Goal: Contribute content: Contribute content

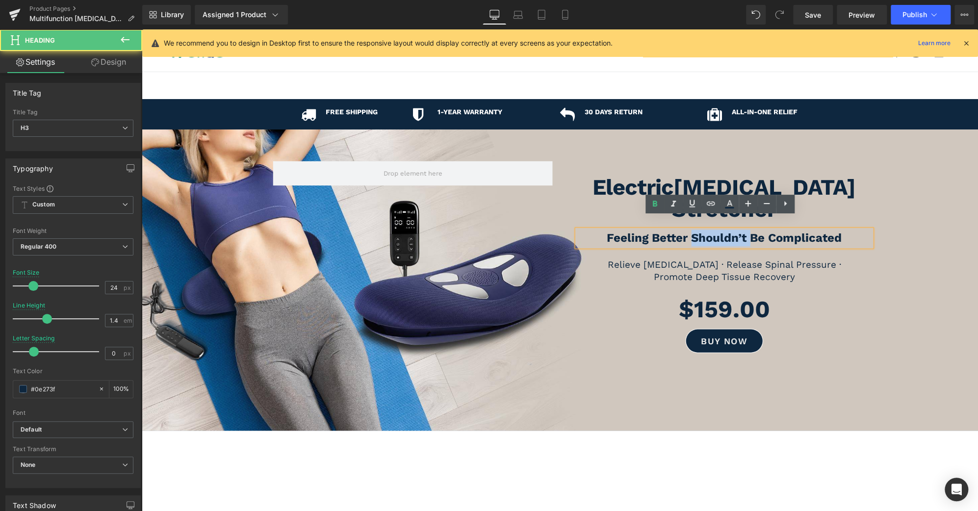
click at [735, 231] on strong "Feeling Better Shouldn’t Be Complicated" at bounding box center [724, 238] width 235 height 14
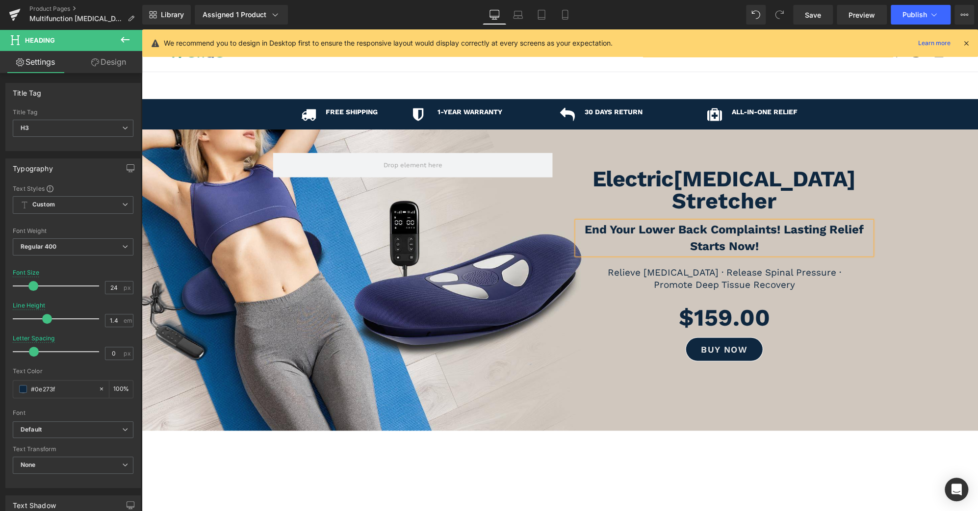
click at [717, 407] on div at bounding box center [560, 279] width 836 height 301
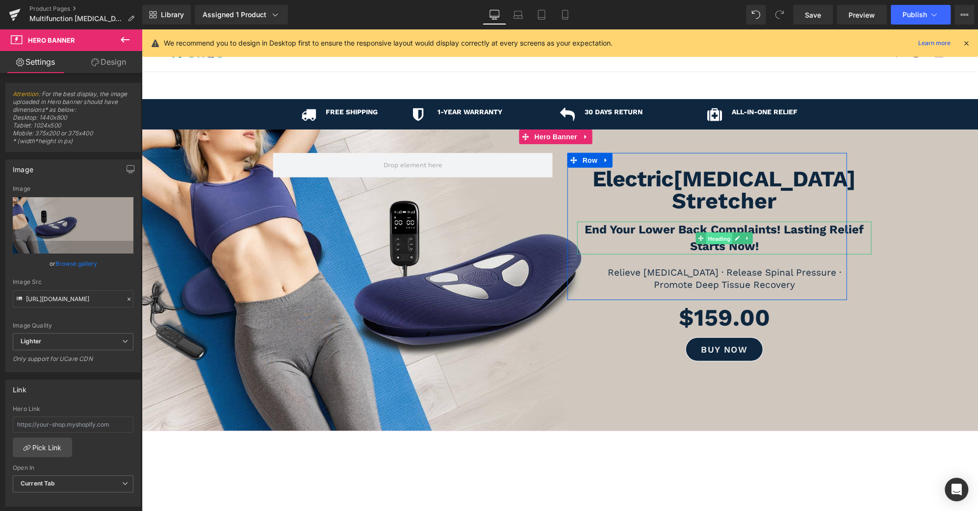
click at [715, 232] on span "Heading" at bounding box center [719, 238] width 26 height 12
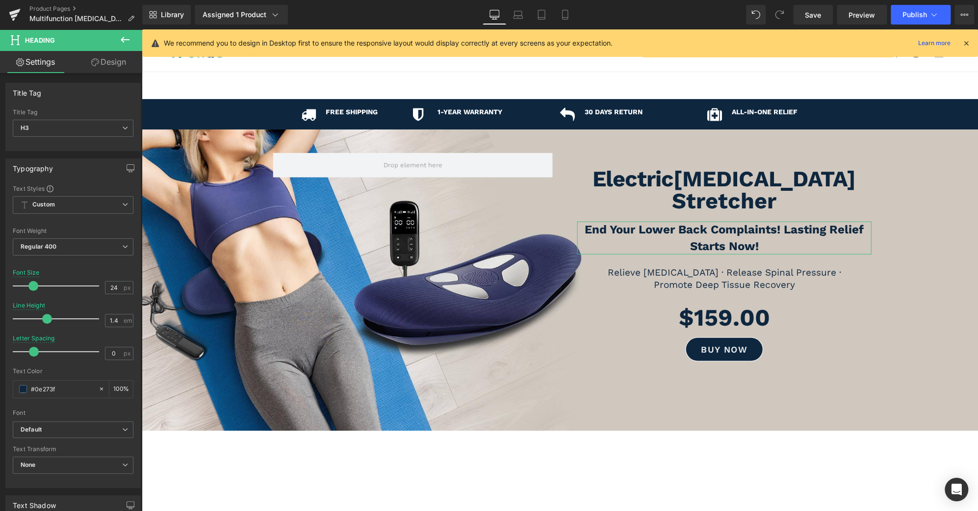
click at [118, 61] on link "Design" at bounding box center [108, 62] width 71 height 22
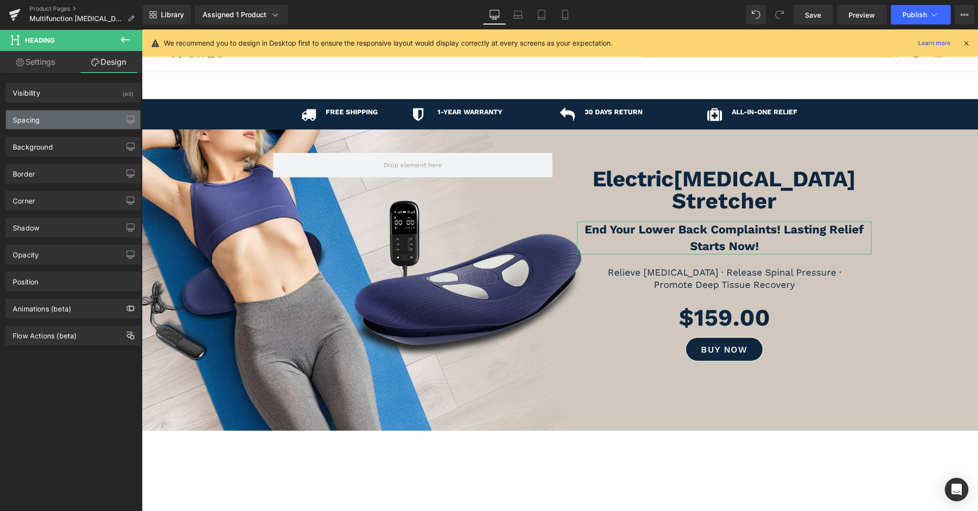
click at [58, 119] on div "Spacing" at bounding box center [73, 119] width 134 height 19
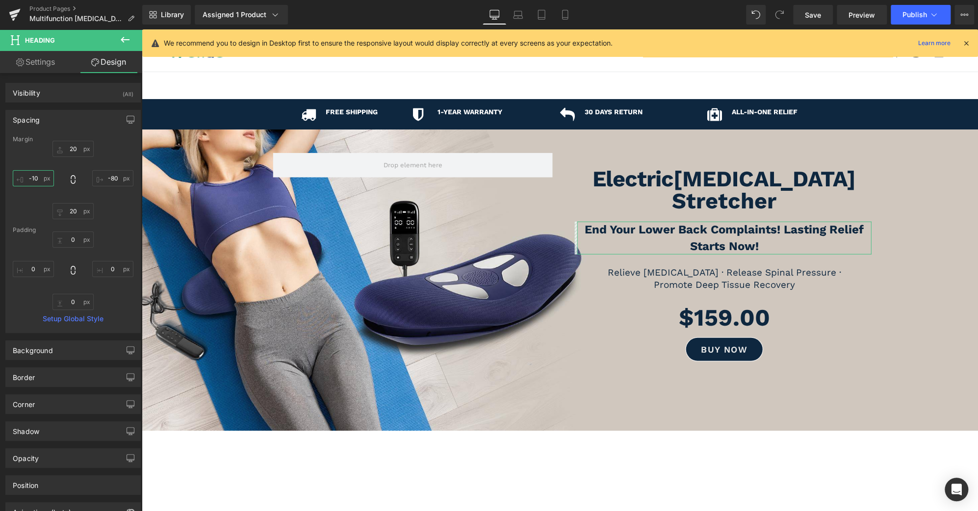
click at [33, 178] on input "-10" at bounding box center [33, 178] width 41 height 16
type input "0"
click at [110, 180] on input "-80" at bounding box center [112, 178] width 41 height 16
click at [110, 175] on input "-80" at bounding box center [112, 178] width 41 height 16
type input "-70"
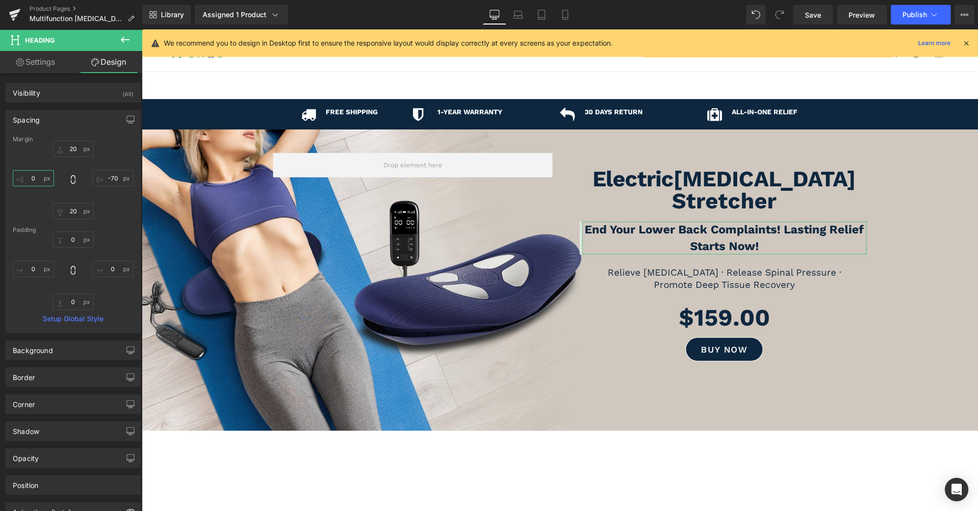
click at [28, 179] on input "0" at bounding box center [33, 178] width 41 height 16
type input "10"
click at [112, 174] on input "-70" at bounding box center [112, 178] width 41 height 16
click at [110, 178] on input "-70" at bounding box center [112, 178] width 41 height 16
type input "-60"
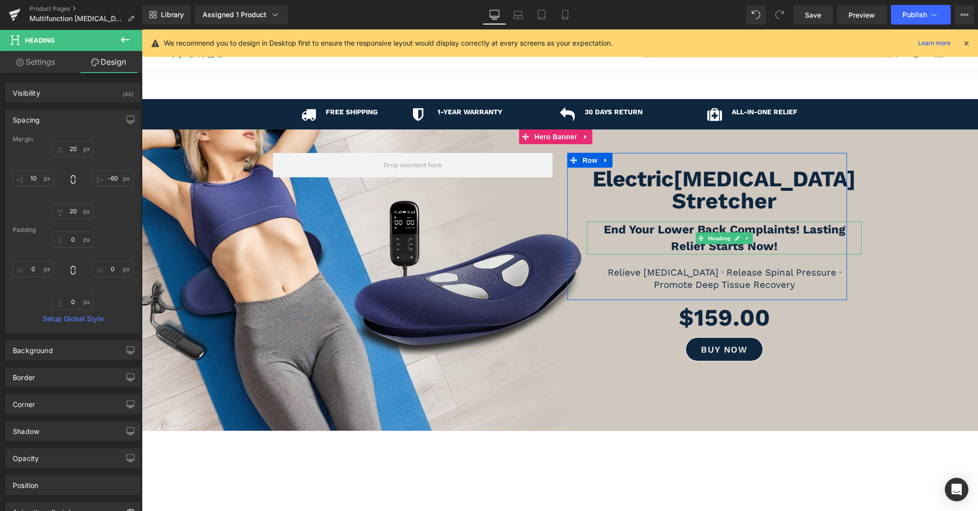
click at [798, 223] on b "End Your Lower Back Complaints! Lasting Relief Starts Now!" at bounding box center [724, 238] width 241 height 30
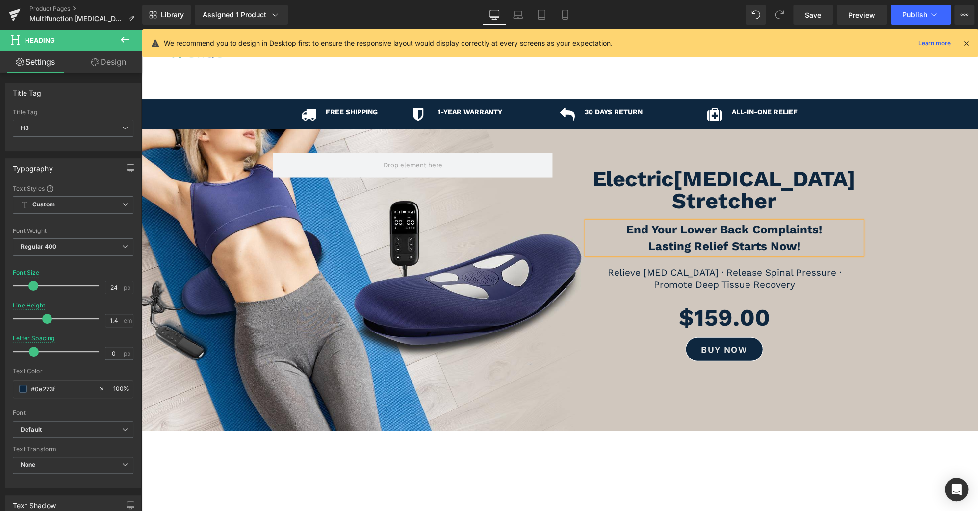
click at [868, 367] on div at bounding box center [560, 279] width 836 height 301
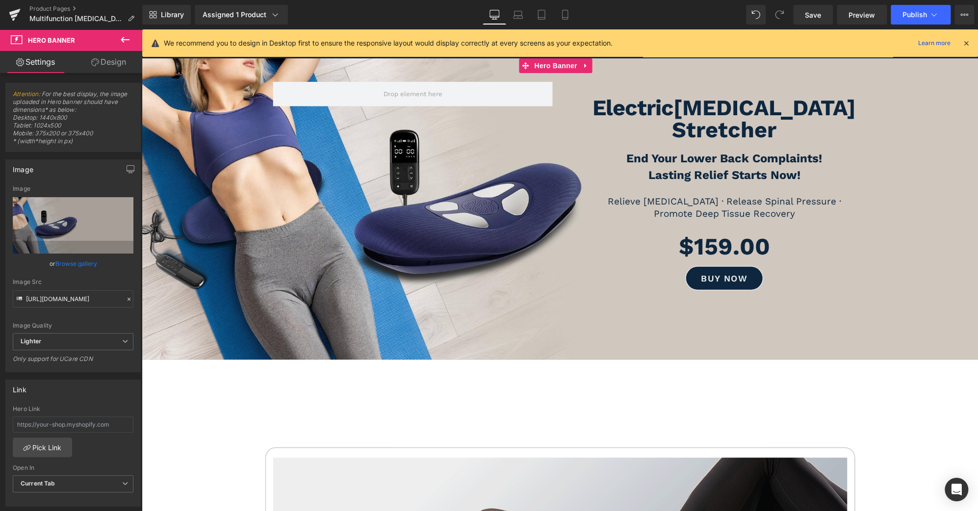
scroll to position [72, 0]
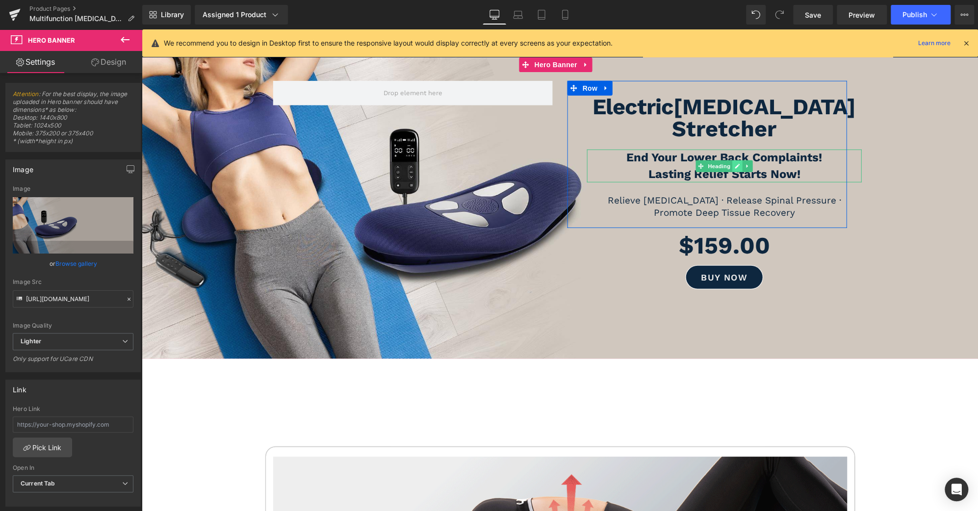
click at [735, 163] on icon at bounding box center [737, 166] width 5 height 6
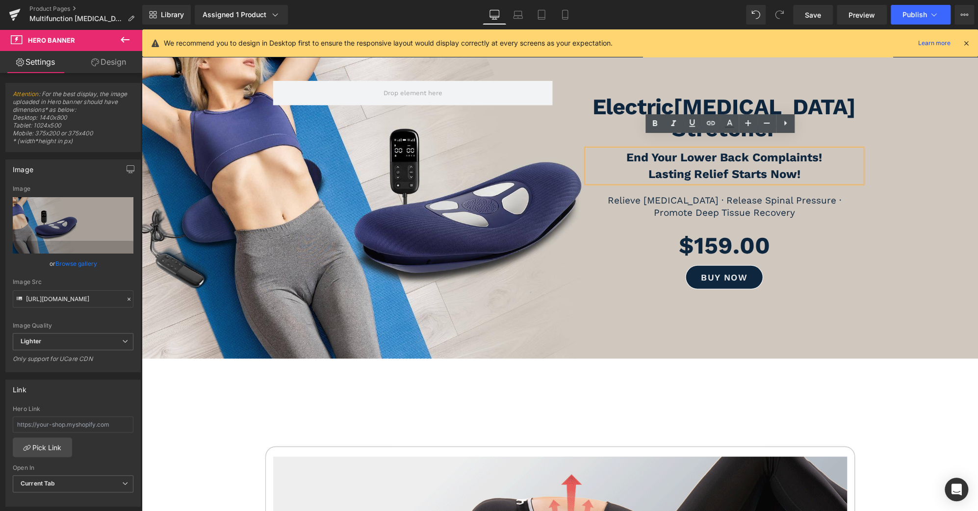
click at [815, 166] on h3 "Lasting Relief Starts Now!" at bounding box center [724, 174] width 275 height 17
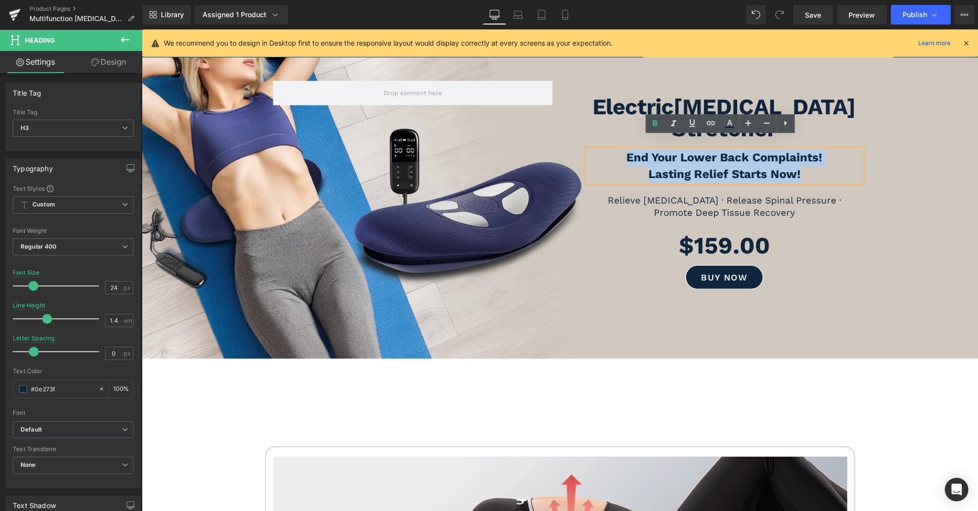
drag, startPoint x: 810, startPoint y: 161, endPoint x: 599, endPoint y: 145, distance: 211.0
click at [599, 150] on div "End Your Lower Back Complaints! Lasting Relief Starts Now!" at bounding box center [724, 166] width 275 height 33
copy div "End Your Lower Back Complaints! Lasting Relief Starts Now!"
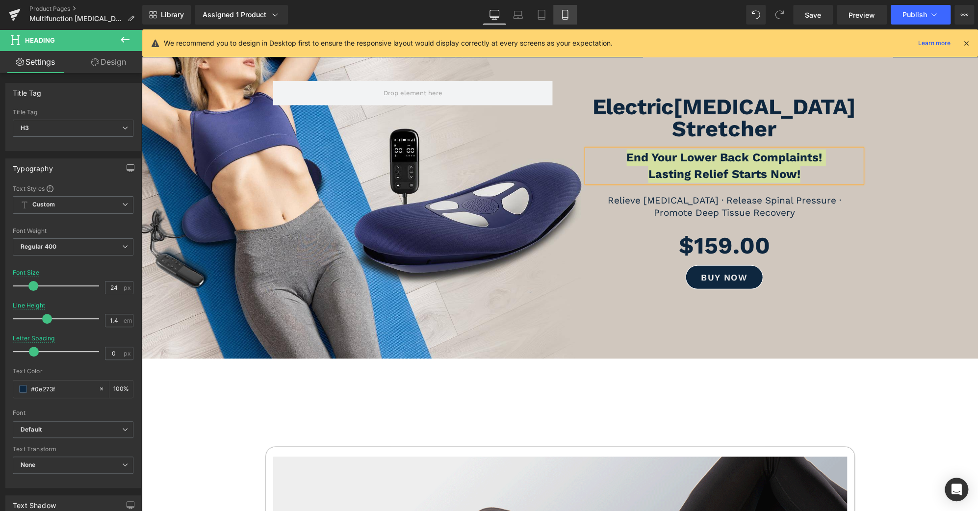
click at [563, 14] on icon at bounding box center [565, 15] width 10 height 10
type input "28"
type input "100"
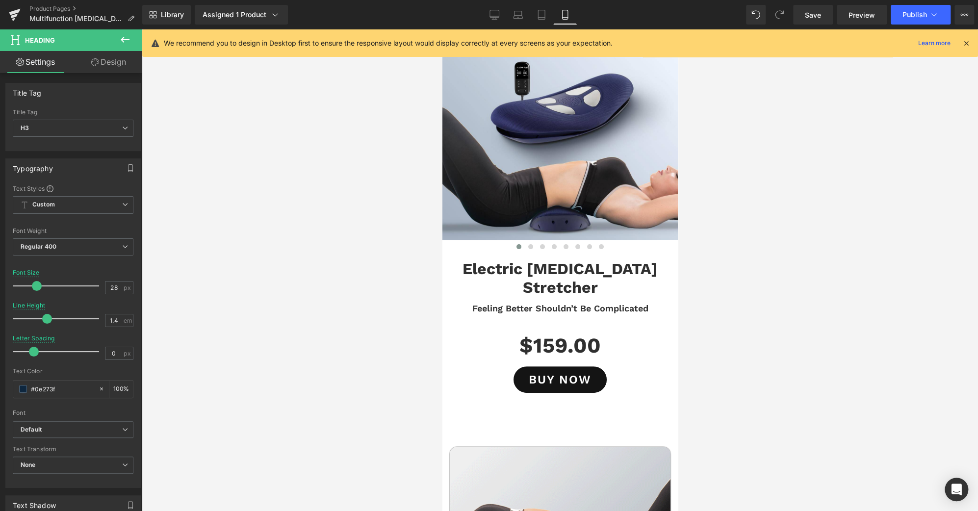
scroll to position [0, 0]
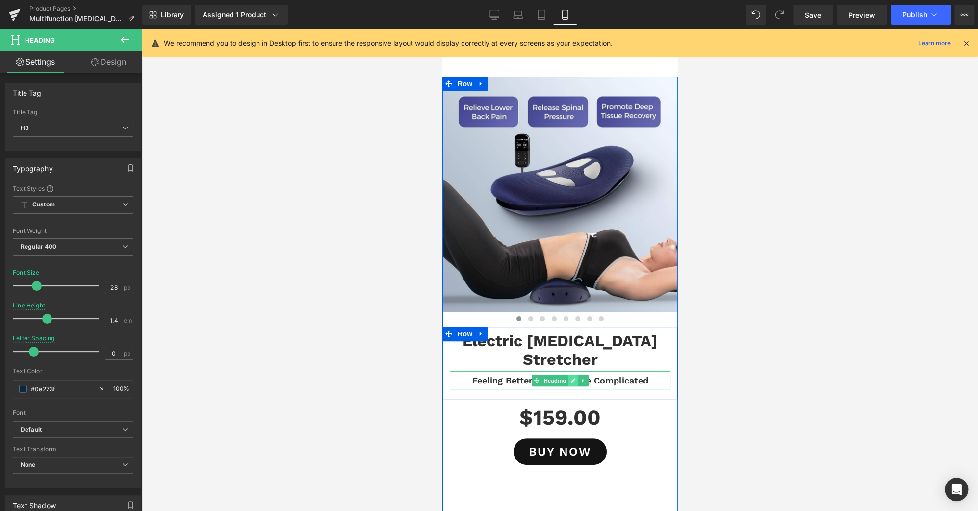
click at [570, 378] on icon at bounding box center [572, 380] width 5 height 5
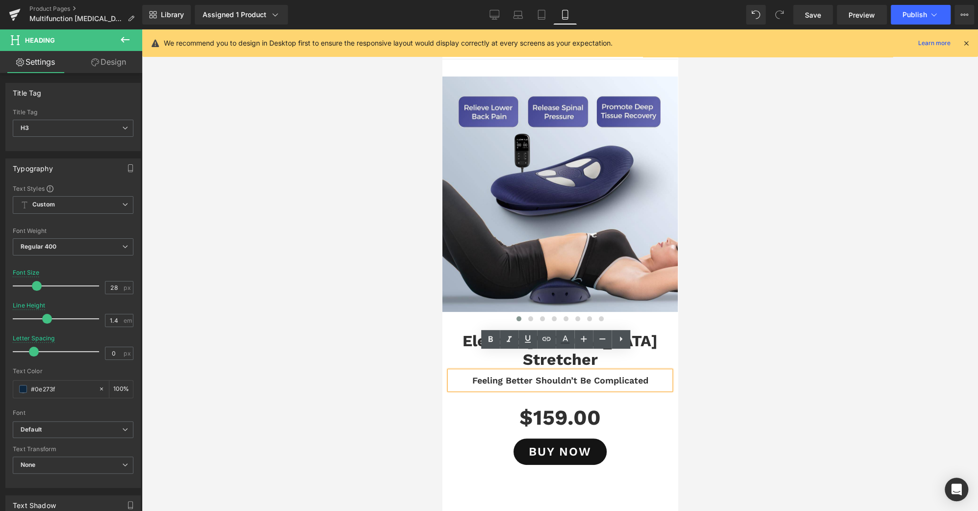
click at [568, 374] on h3 "Feeling Better Shouldn’t Be Complicated" at bounding box center [559, 380] width 221 height 13
paste div
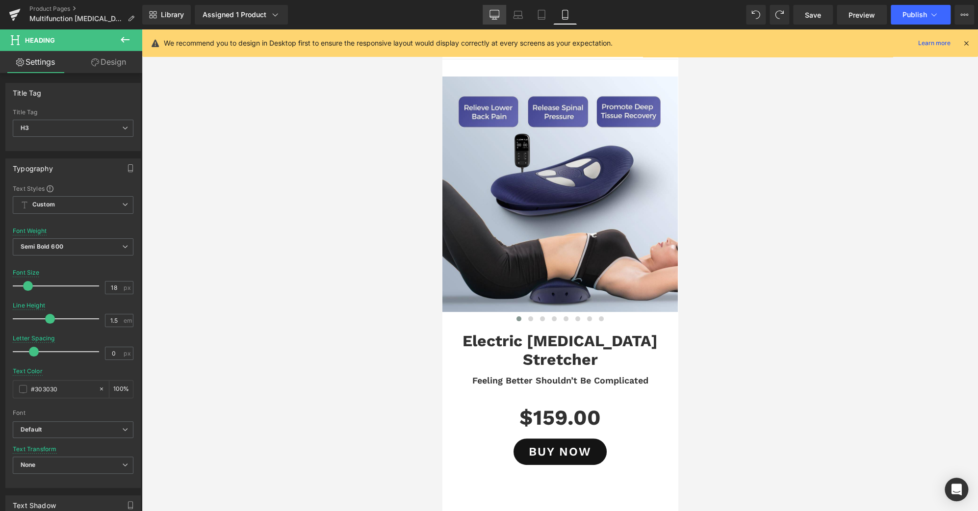
click at [490, 13] on icon at bounding box center [494, 13] width 9 height 7
type input "31"
type input "#3d4246"
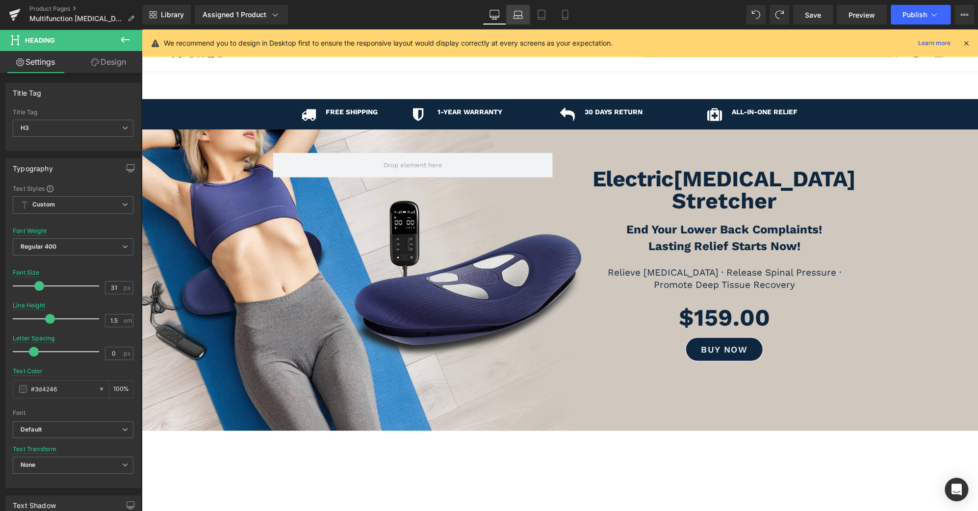
click at [519, 16] on icon at bounding box center [518, 17] width 9 height 3
type input "100"
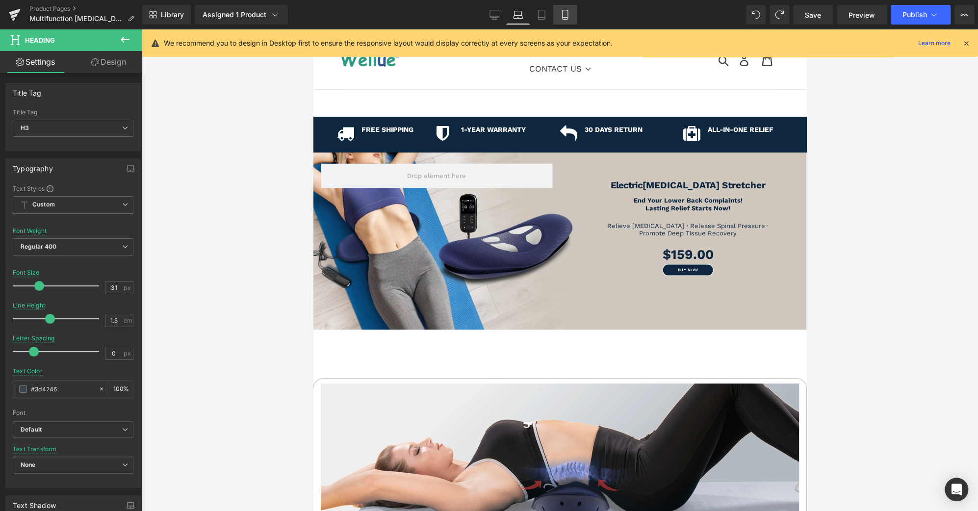
click at [564, 16] on icon at bounding box center [565, 15] width 10 height 10
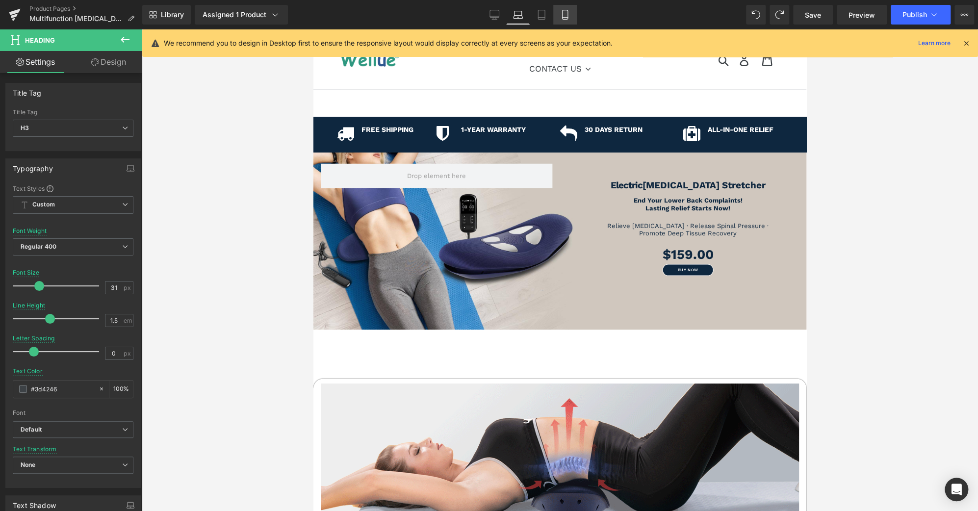
type input "18"
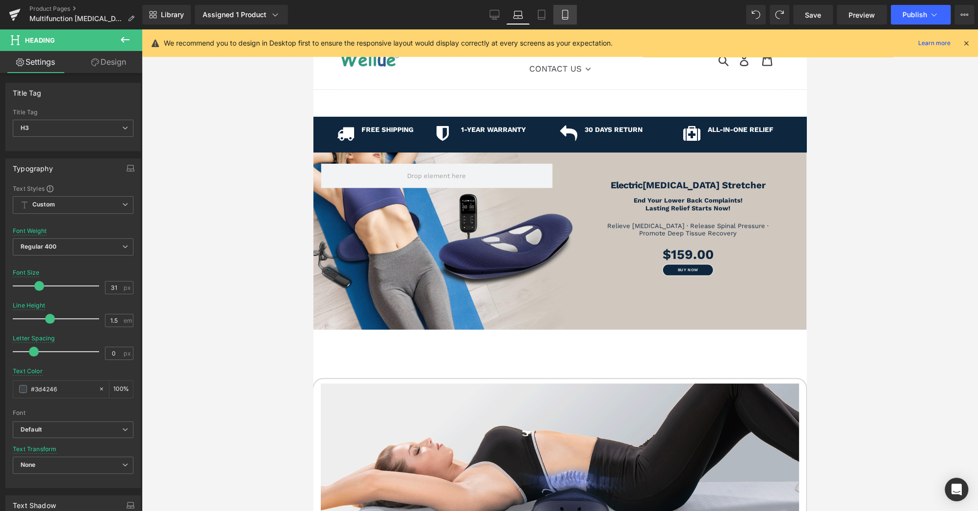
type input "#303030"
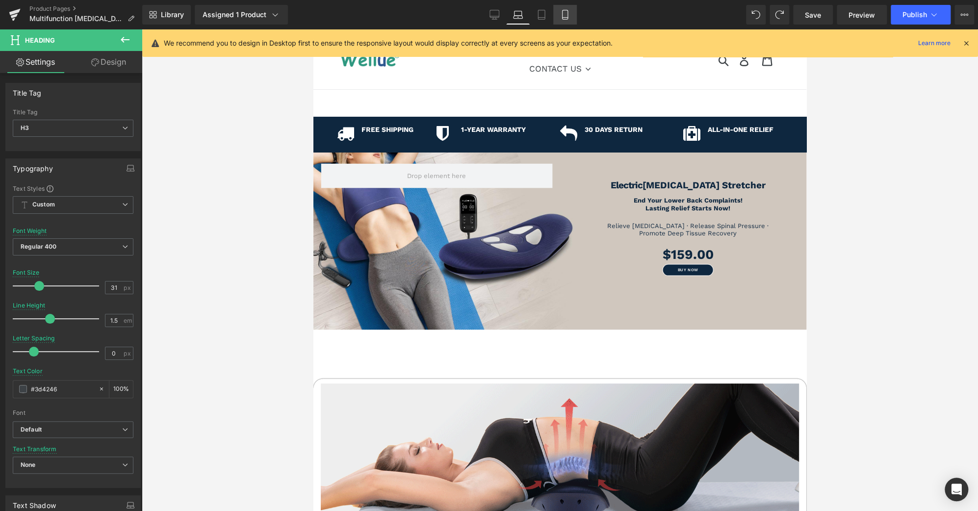
type input "100"
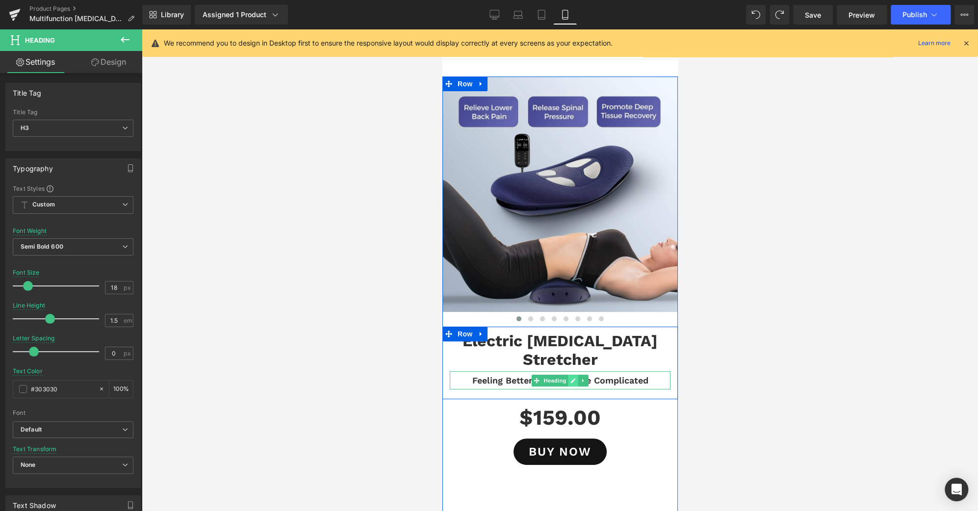
click at [570, 378] on icon at bounding box center [572, 380] width 5 height 5
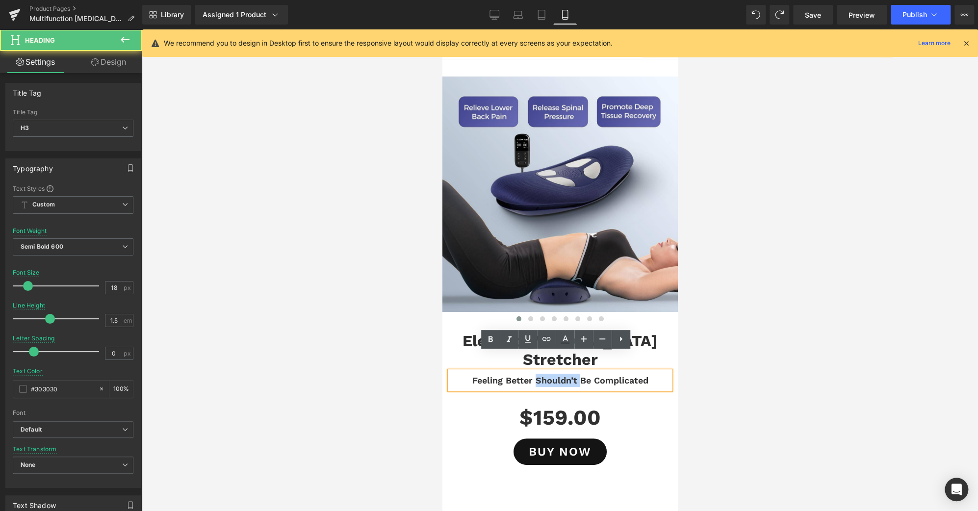
click at [569, 374] on h3 "Feeling Better Shouldn’t Be Complicated" at bounding box center [559, 380] width 221 height 13
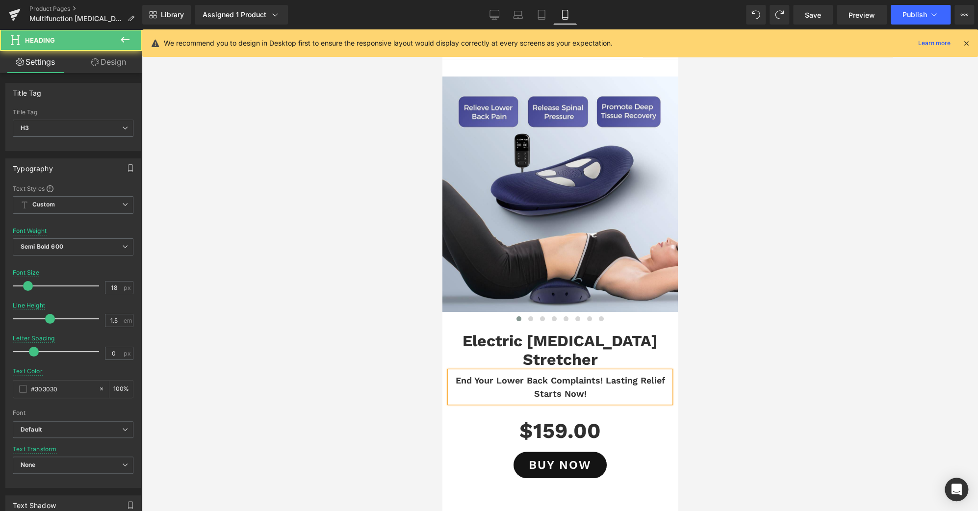
click at [601, 374] on h3 "End Your Lower Back Complaints! Lasting Relief Starts Now!" at bounding box center [559, 387] width 221 height 26
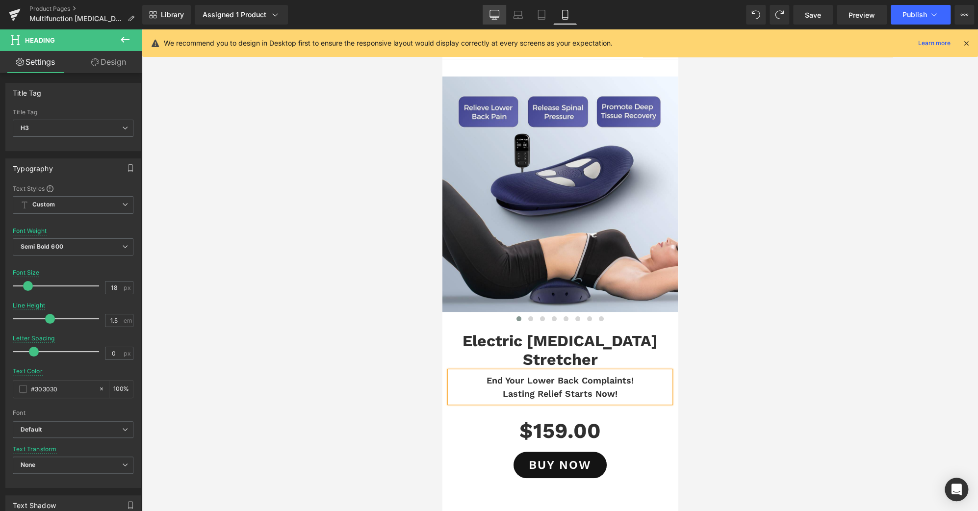
click at [492, 16] on icon at bounding box center [494, 16] width 9 height 0
type input "31"
type input "#3d4246"
type input "100"
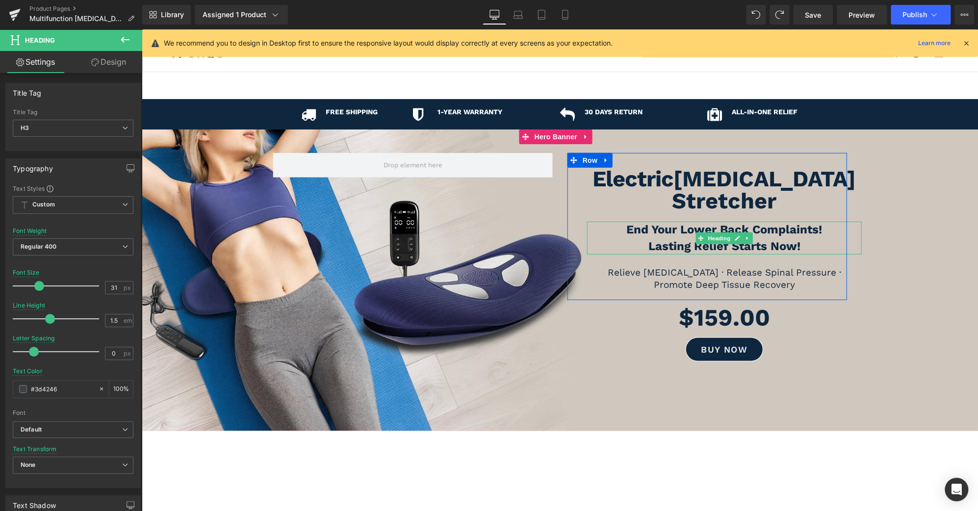
click at [680, 239] on b "Lasting Relief Starts Now!" at bounding box center [724, 246] width 152 height 14
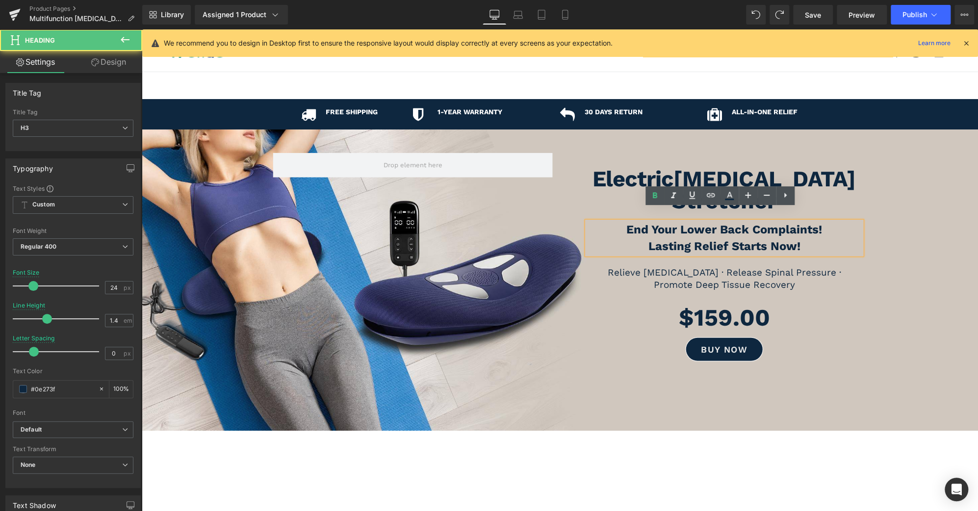
click at [648, 239] on b "Lasting Relief Starts Now!" at bounding box center [724, 246] width 152 height 14
click at [631, 238] on h3 "Lasting Relief Starts Now!" at bounding box center [724, 246] width 275 height 17
click at [823, 222] on h3 "End Your Lower Back Complaints!" at bounding box center [724, 230] width 275 height 17
click at [893, 283] on span at bounding box center [560, 280] width 836 height 196
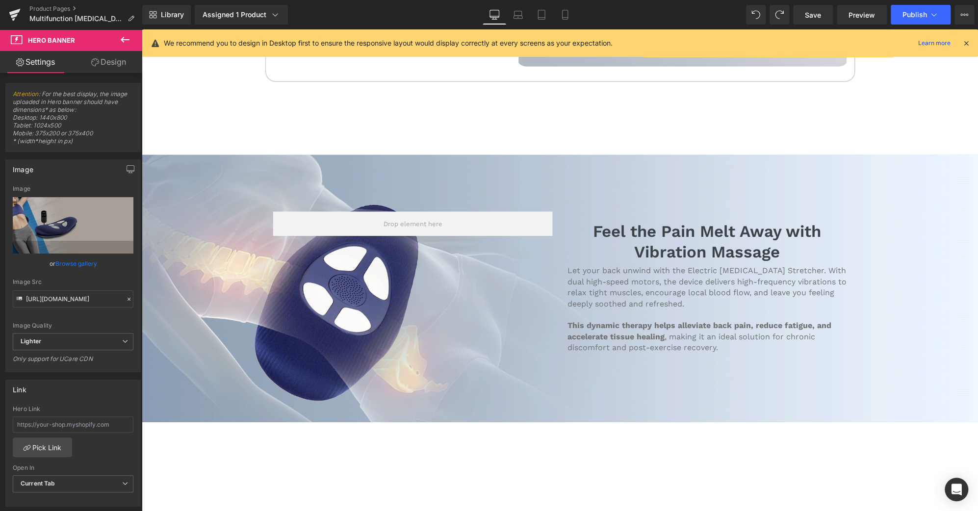
scroll to position [1950, 0]
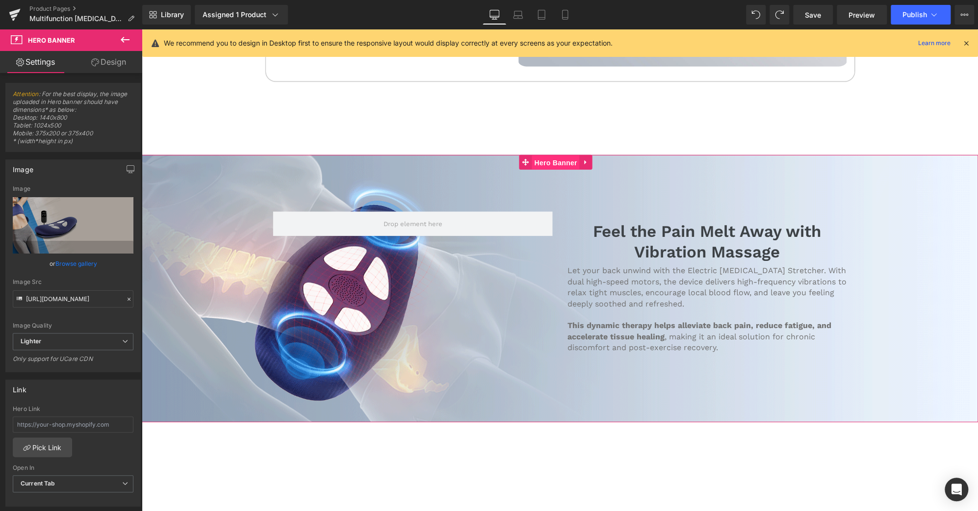
click at [554, 155] on span "Hero Banner" at bounding box center [556, 162] width 48 height 15
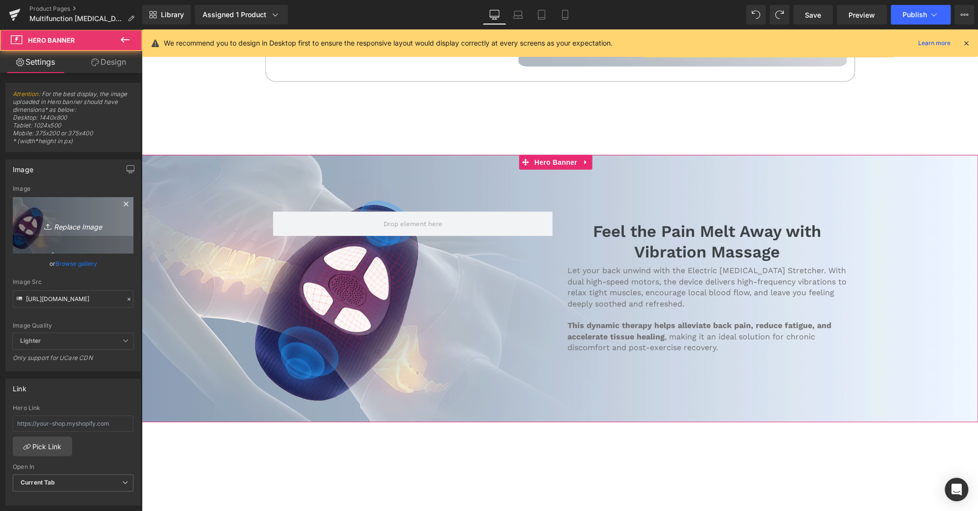
click at [75, 222] on icon "Replace Image" at bounding box center [73, 225] width 78 height 12
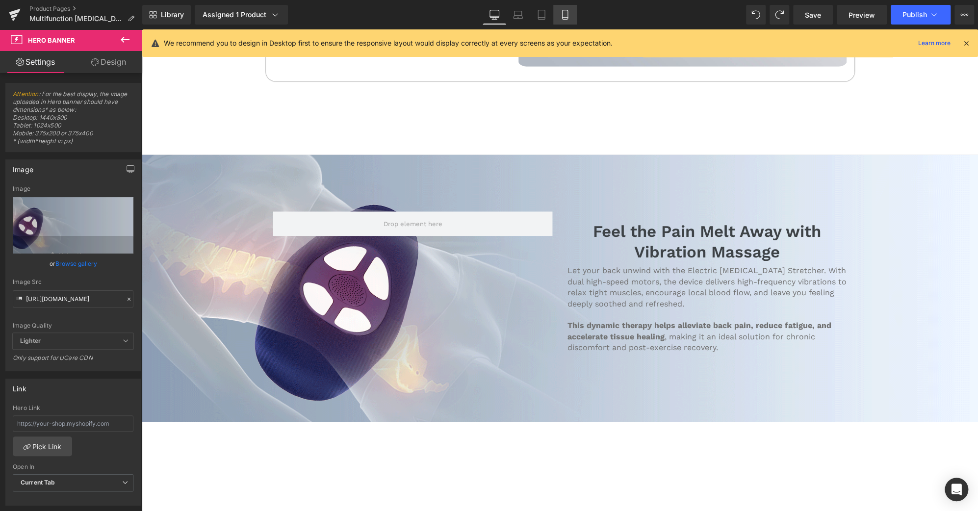
click at [572, 13] on link "Mobile" at bounding box center [565, 15] width 24 height 20
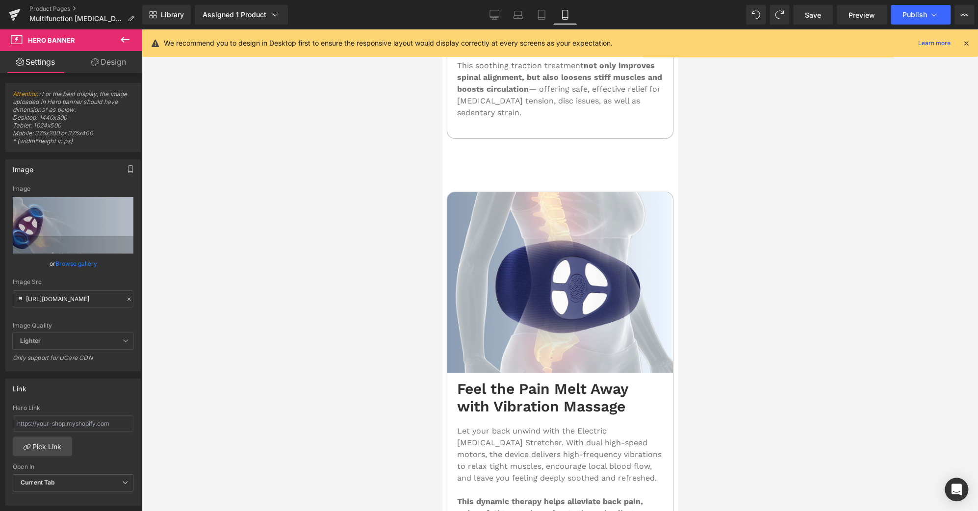
scroll to position [2383, 0]
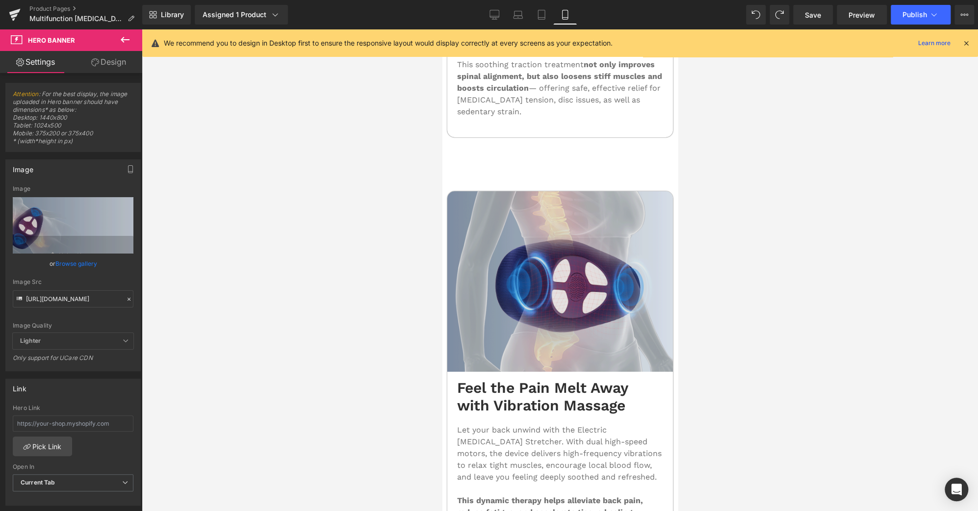
click at [568, 206] on div "Image" at bounding box center [560, 281] width 226 height 180
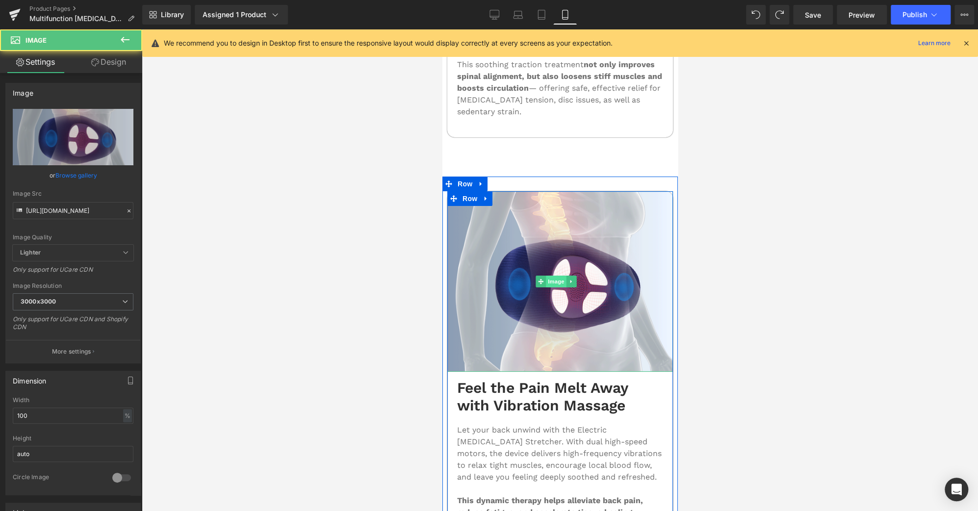
click at [560, 276] on span "Image" at bounding box center [555, 282] width 21 height 12
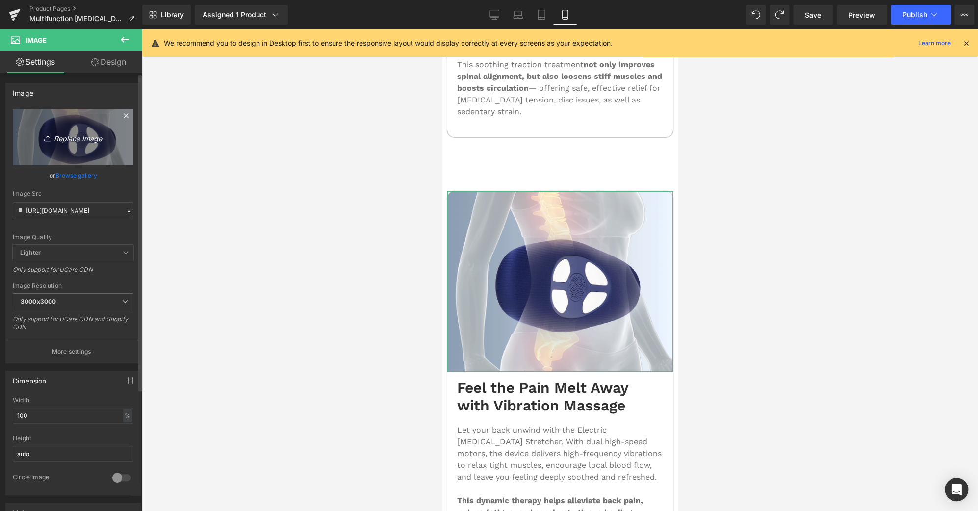
click at [81, 144] on link "Replace Image" at bounding box center [73, 137] width 121 height 56
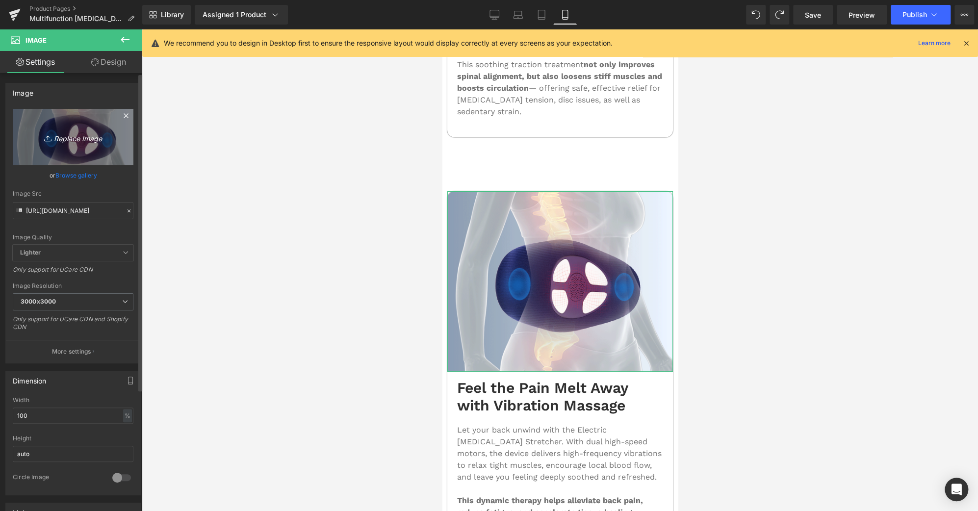
type input "C:\fakepath\LIEDOWN-1-1000.gif"
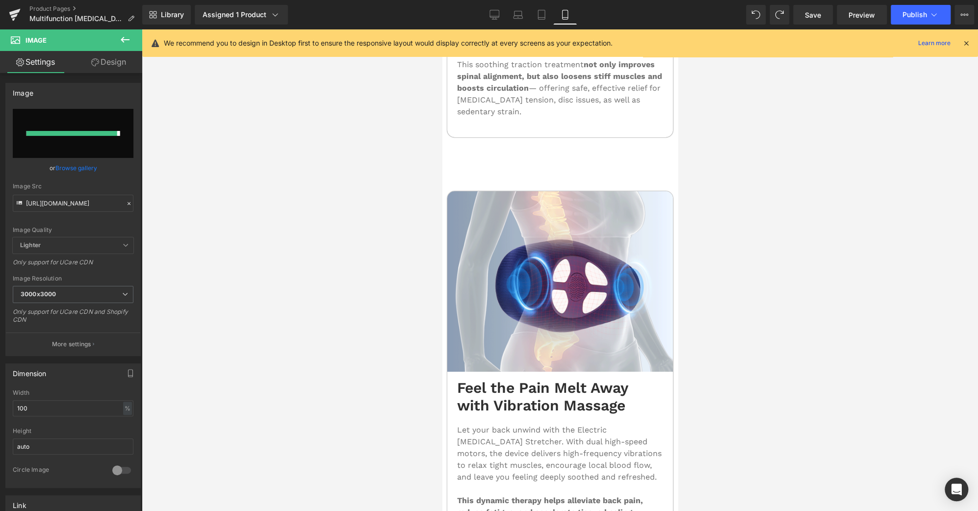
type input "[URL][DOMAIN_NAME]"
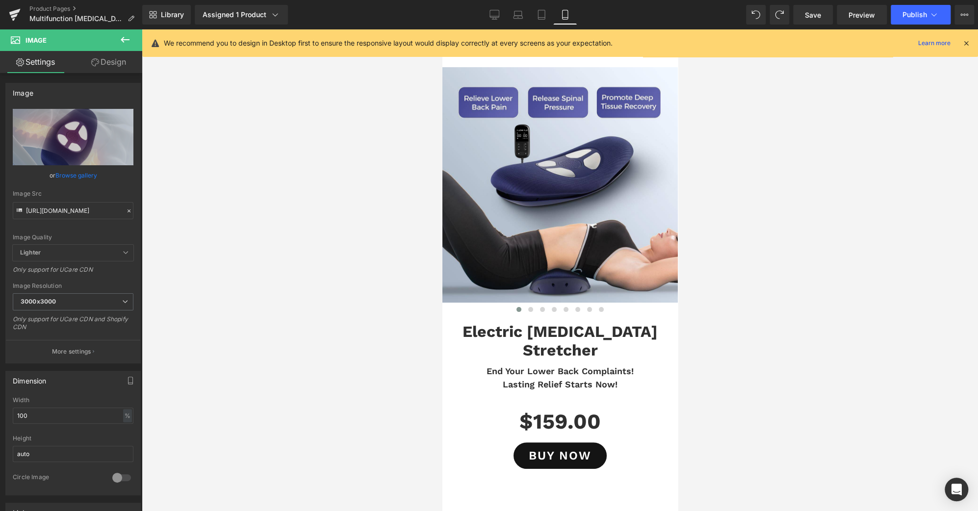
scroll to position [0, 0]
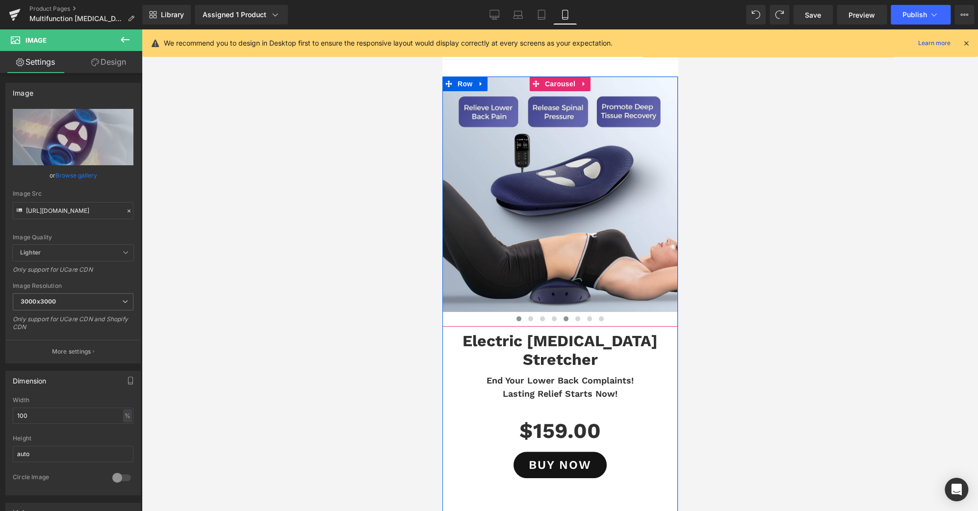
click at [563, 319] on span at bounding box center [565, 318] width 5 height 5
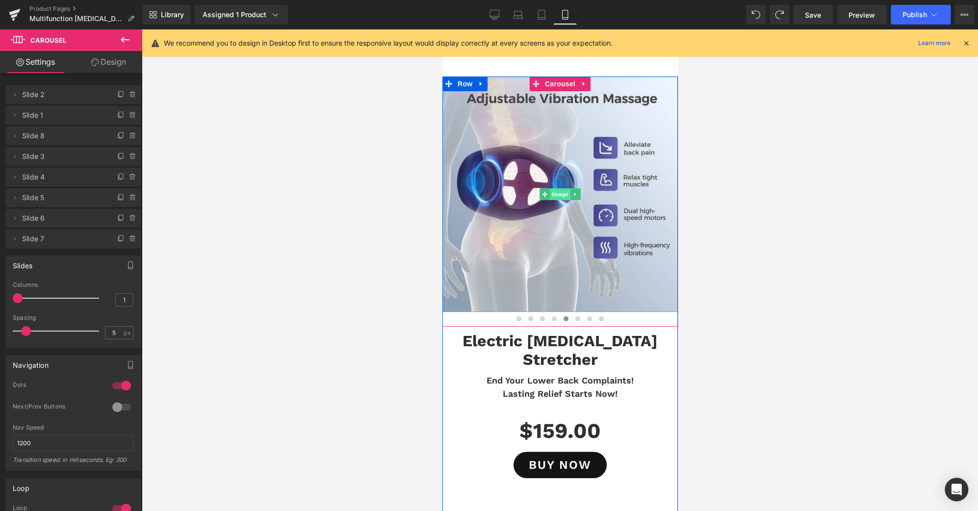
click at [553, 195] on span "Image" at bounding box center [559, 194] width 21 height 12
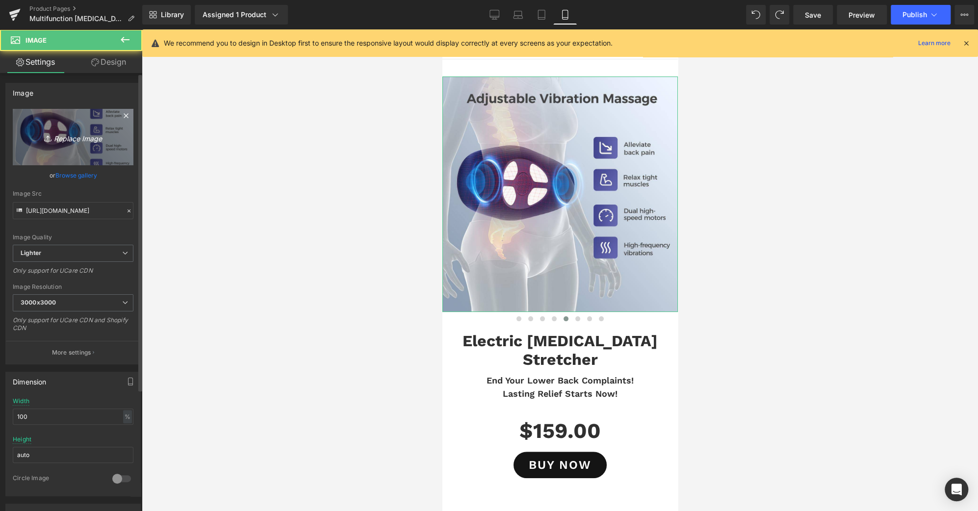
click at [70, 142] on icon "Replace Image" at bounding box center [73, 137] width 78 height 12
type input "C:\fakepath\LIEDOWN-1-C.jpg"
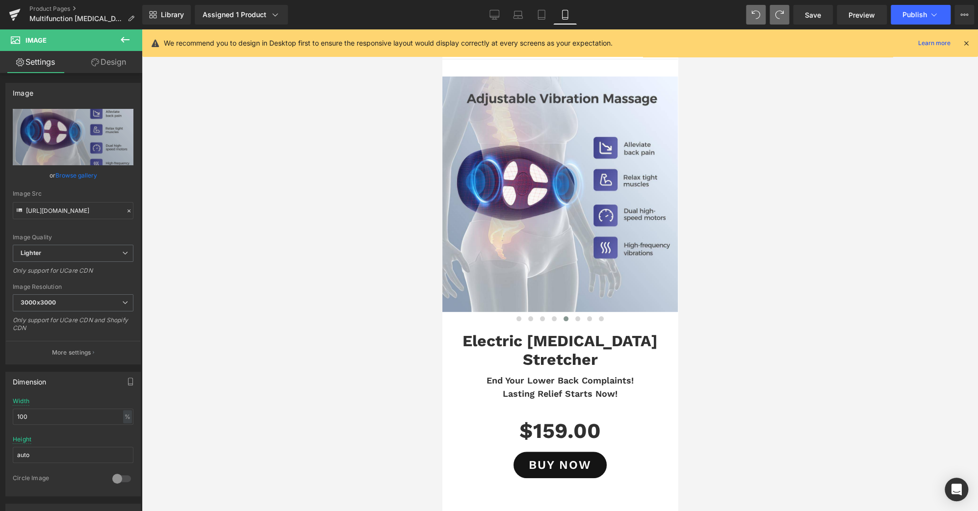
type input "[URL][DOMAIN_NAME]"
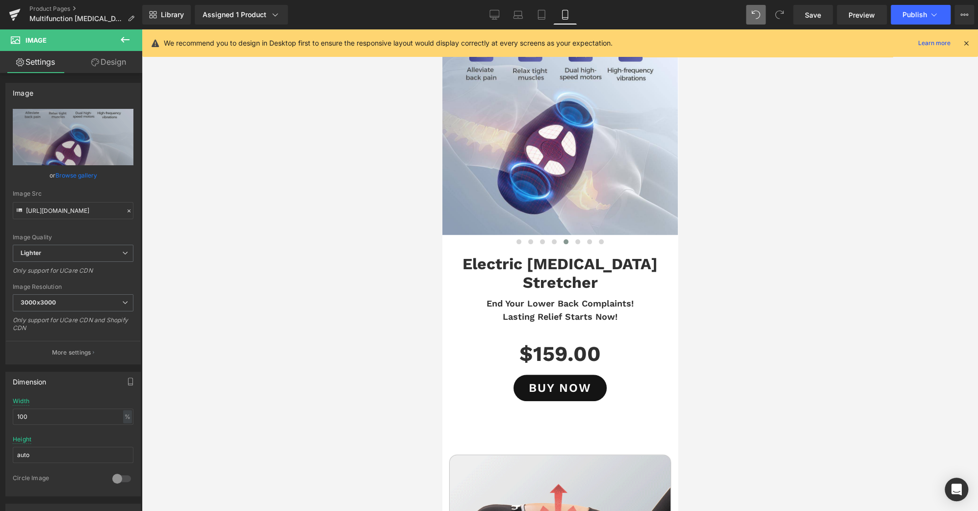
scroll to position [72, 0]
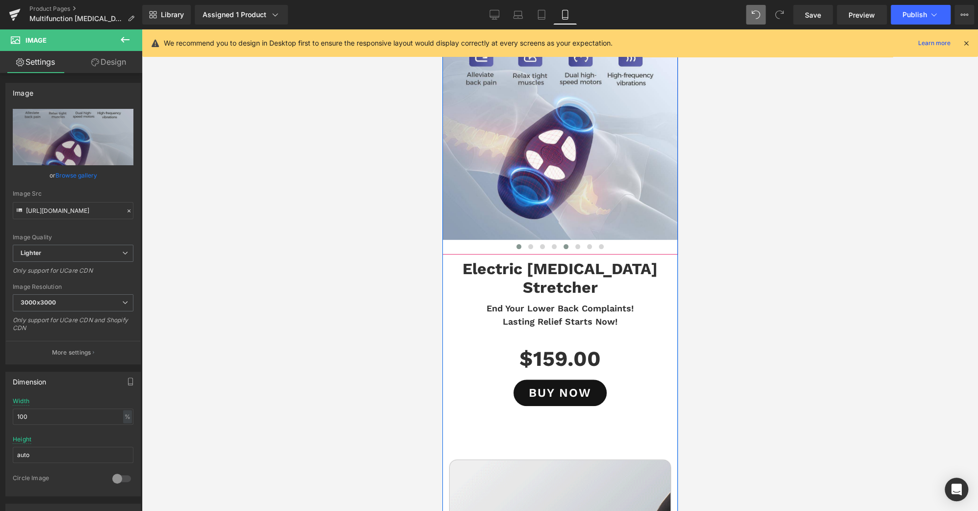
click at [516, 245] on span at bounding box center [518, 246] width 5 height 5
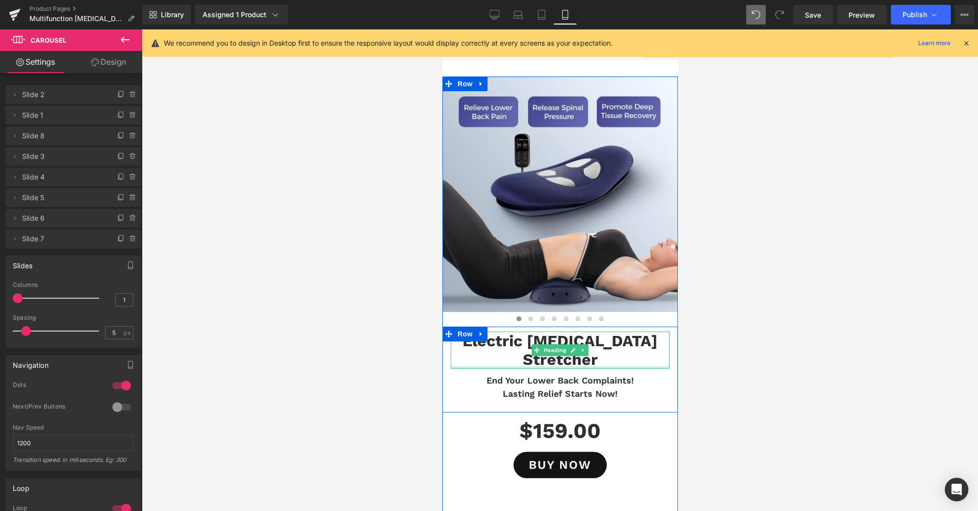
scroll to position [0, 0]
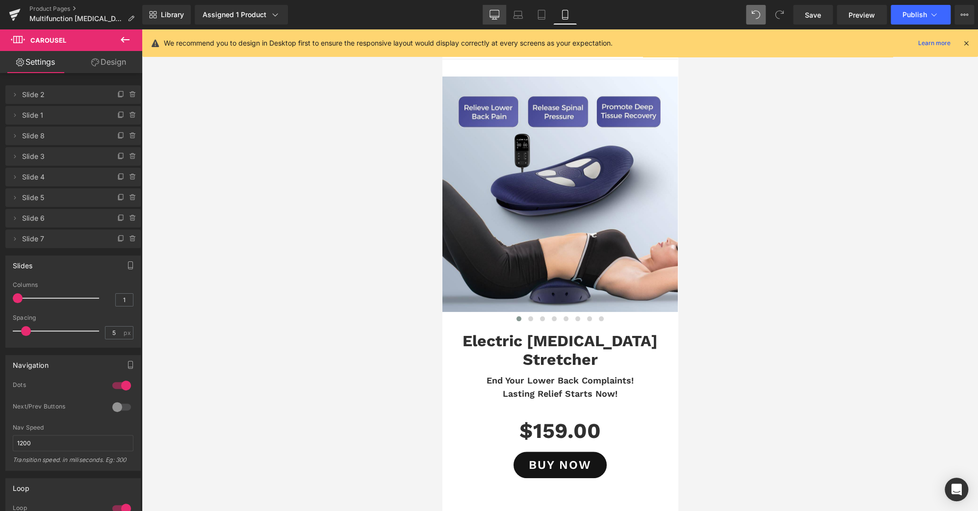
click at [500, 23] on link "Desktop" at bounding box center [495, 15] width 24 height 20
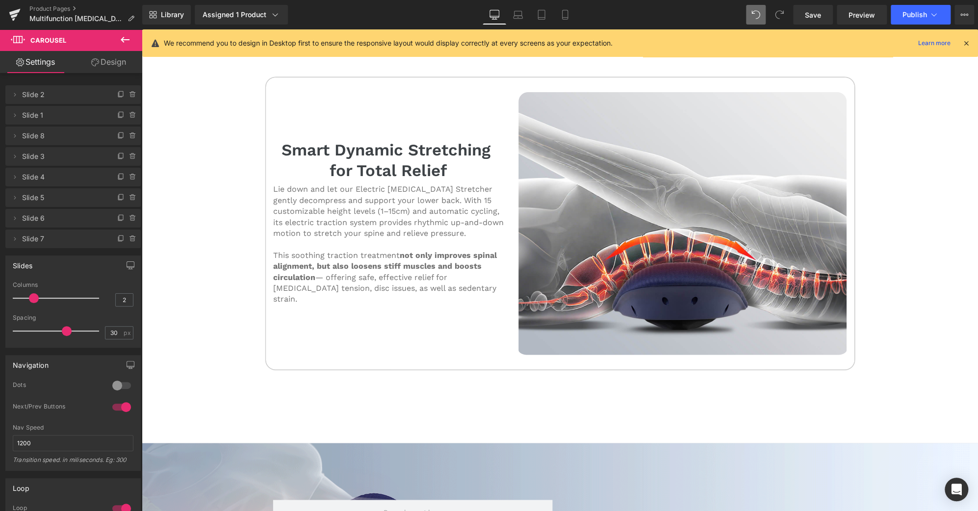
scroll to position [1661, 0]
click at [823, 14] on link "Save" at bounding box center [813, 15] width 40 height 20
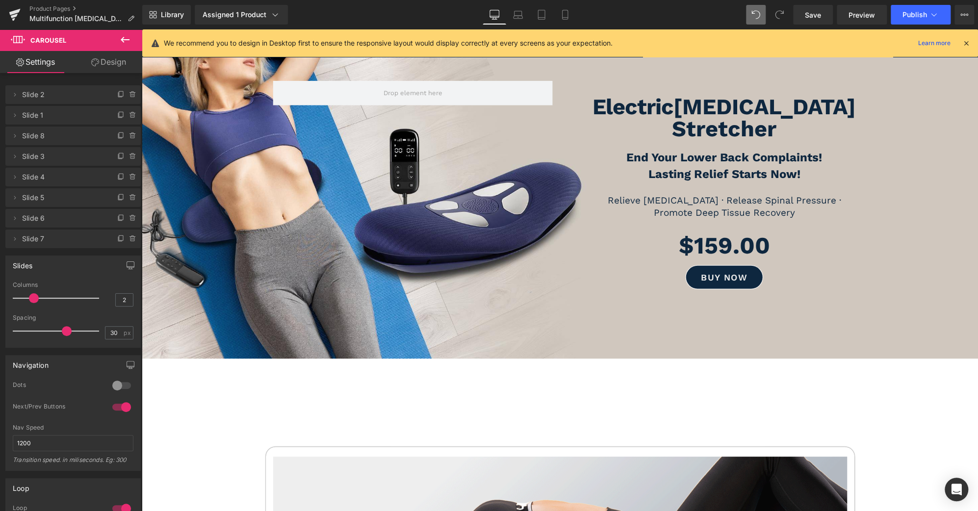
scroll to position [72, 0]
click at [945, 14] on button "Publish" at bounding box center [921, 15] width 60 height 20
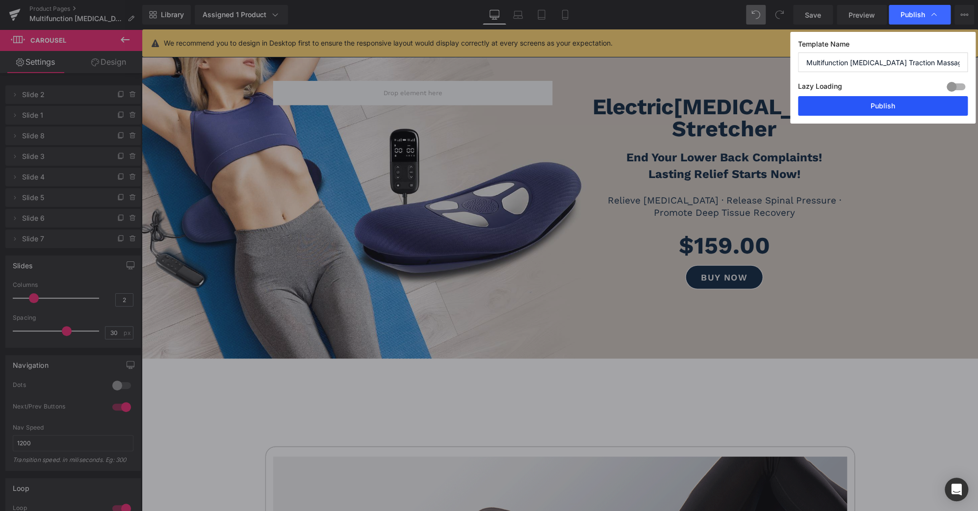
click at [903, 109] on button "Publish" at bounding box center [883, 106] width 170 height 20
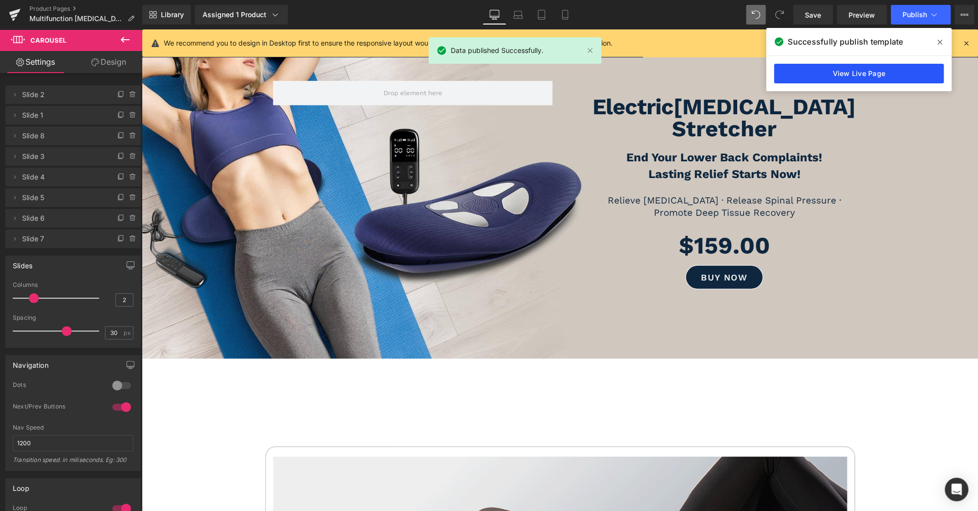
click at [865, 66] on link "View Live Page" at bounding box center [859, 74] width 170 height 20
